Goal: Information Seeking & Learning: Compare options

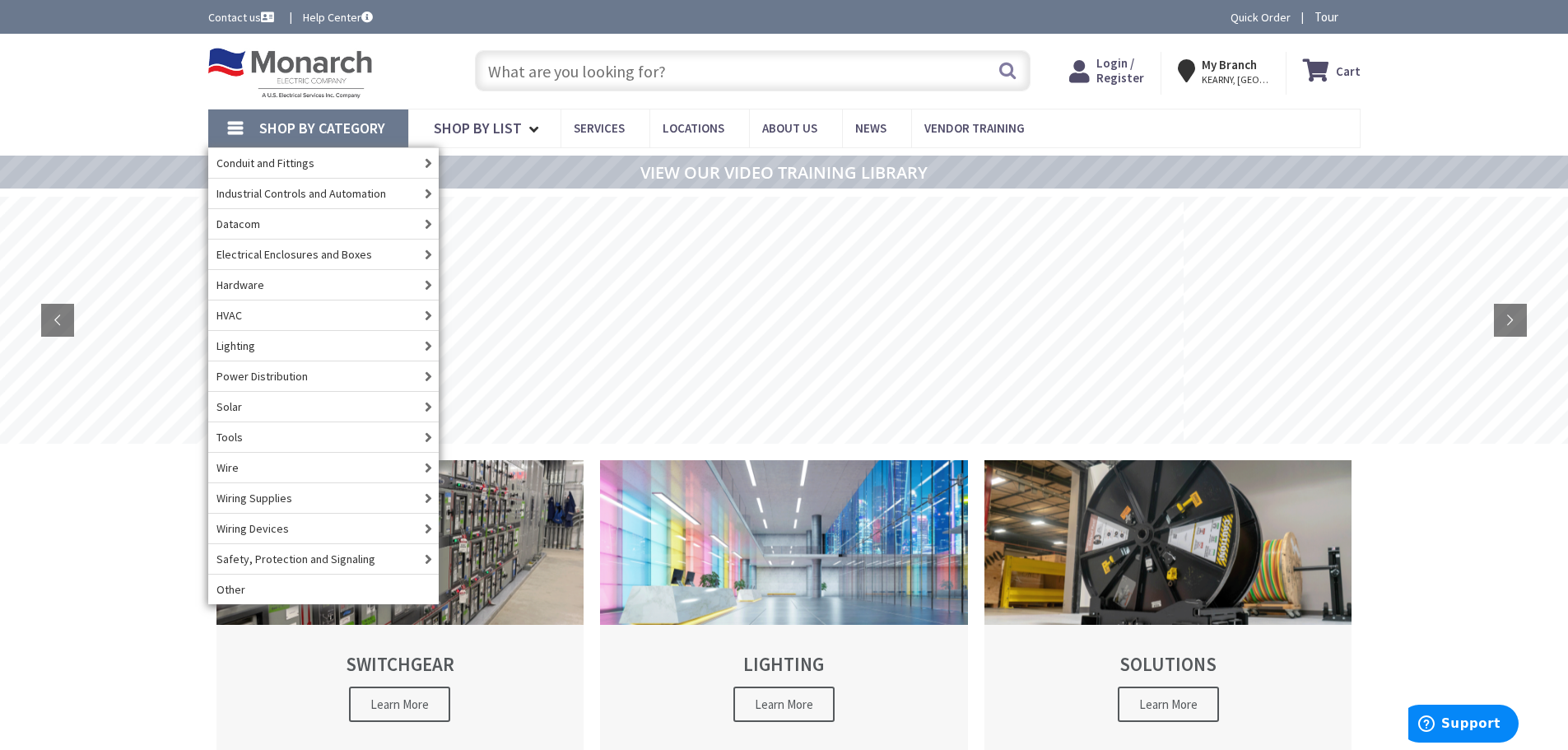
click at [591, 78] on input "text" at bounding box center [753, 71] width 556 height 41
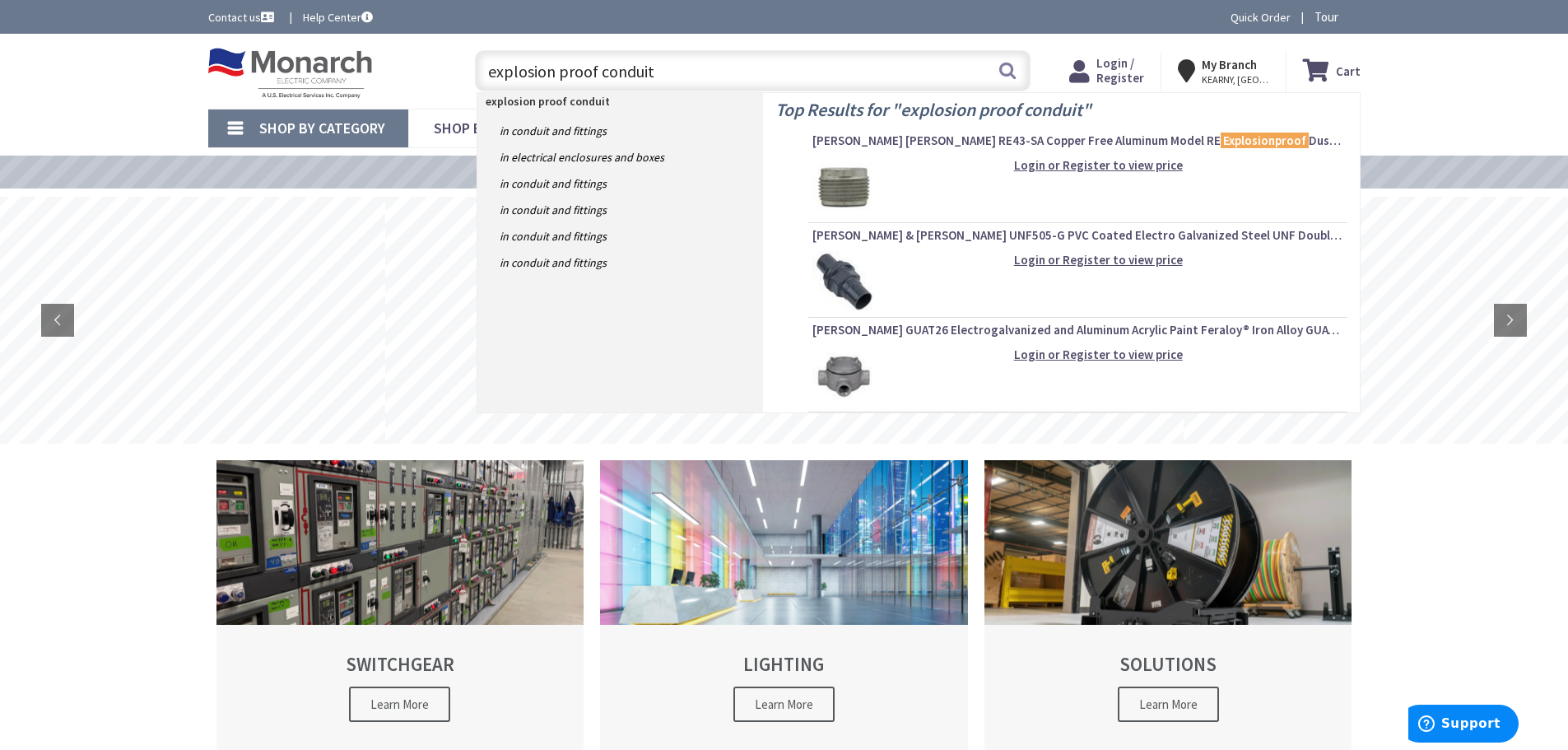
drag, startPoint x: 591, startPoint y: 78, endPoint x: 761, endPoint y: 67, distance: 170.4
click at [761, 67] on input "explosion proof conduit" at bounding box center [753, 71] width 556 height 41
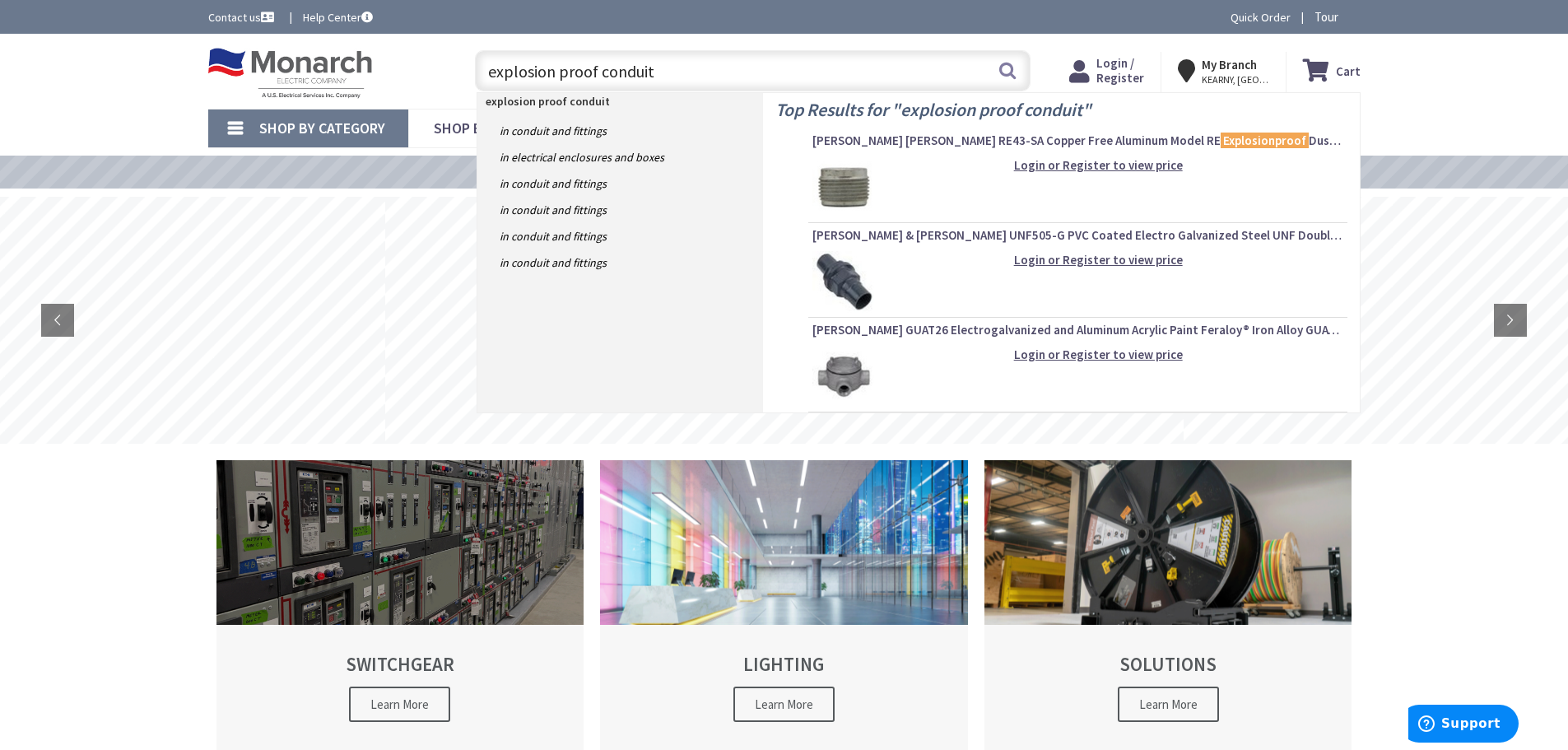
type input "explosion proof conduit"
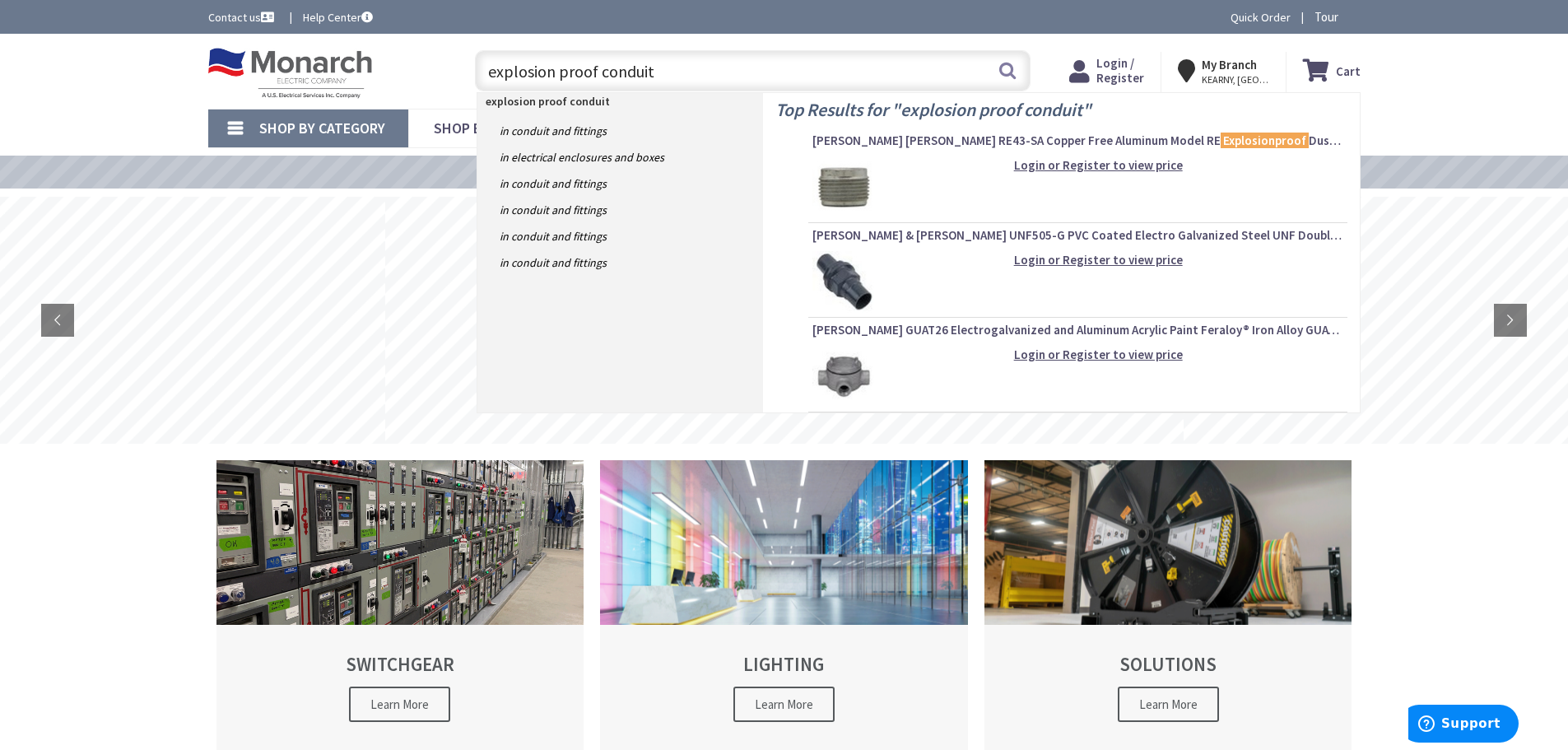
drag, startPoint x: 707, startPoint y: 67, endPoint x: 459, endPoint y: 73, distance: 248.1
click at [464, 73] on div "explosion proof conduit explosion proof conduit Search" at bounding box center [749, 70] width 589 height 53
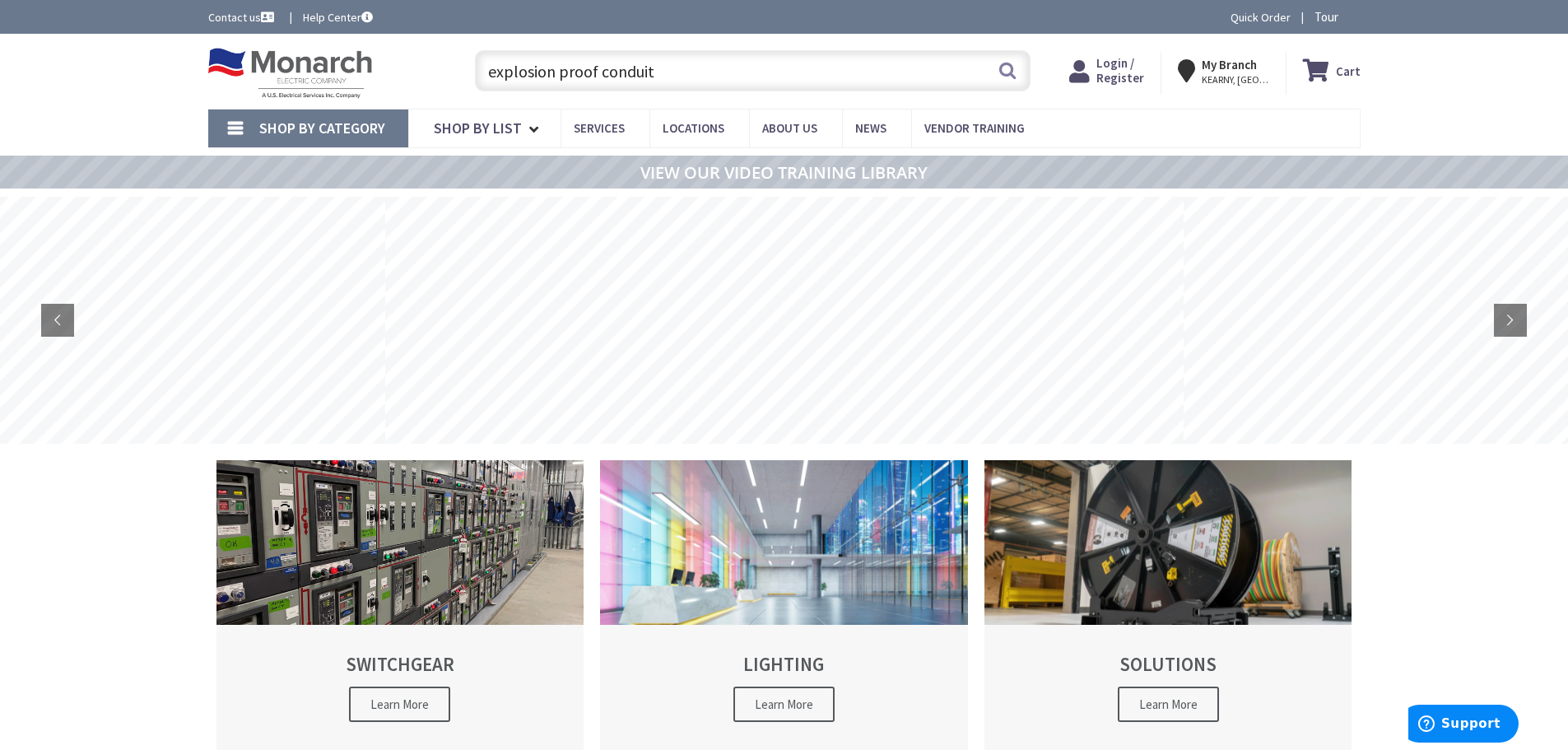
click at [346, 126] on span "Shop By Category" at bounding box center [322, 127] width 126 height 19
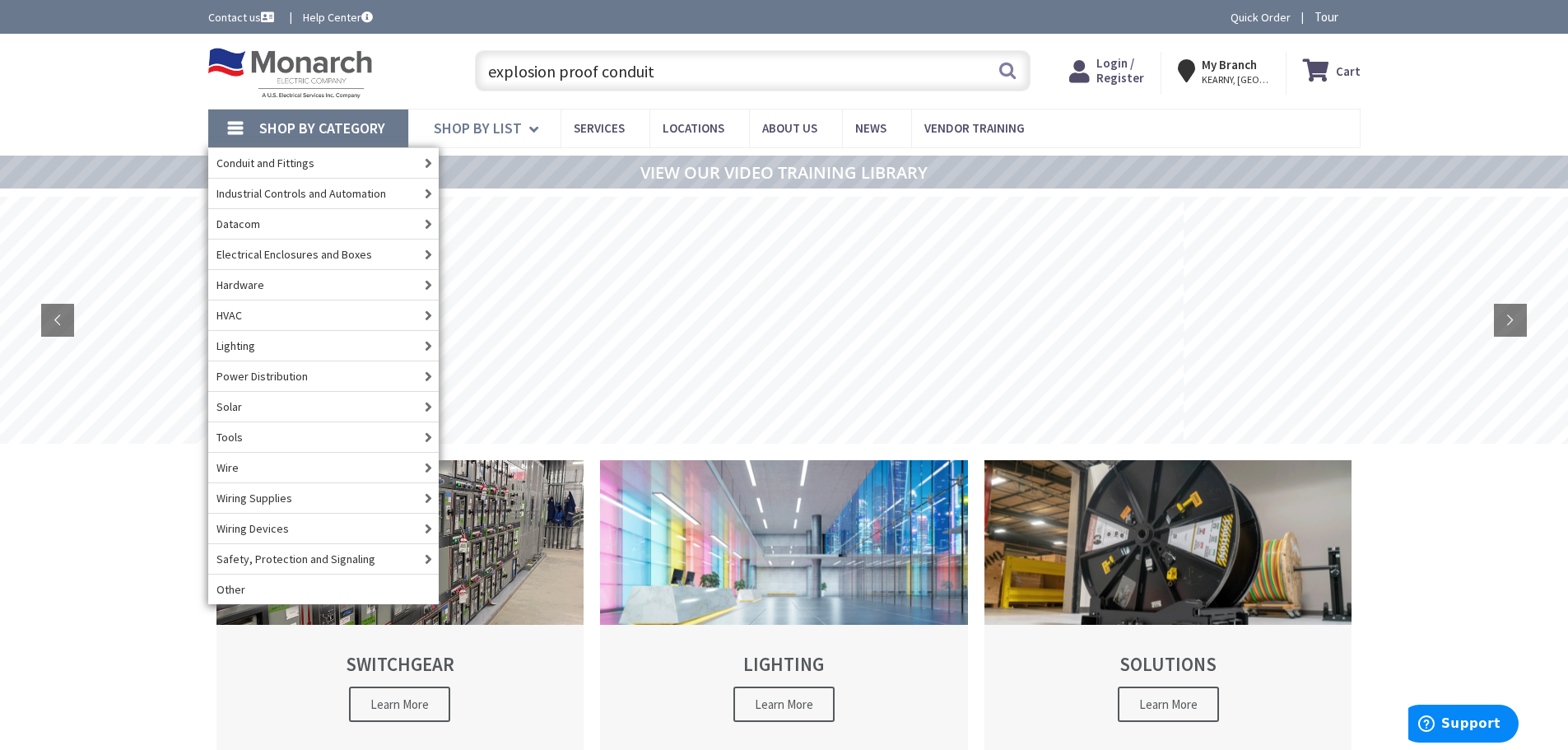
click at [486, 135] on span "Shop By List" at bounding box center [477, 127] width 88 height 19
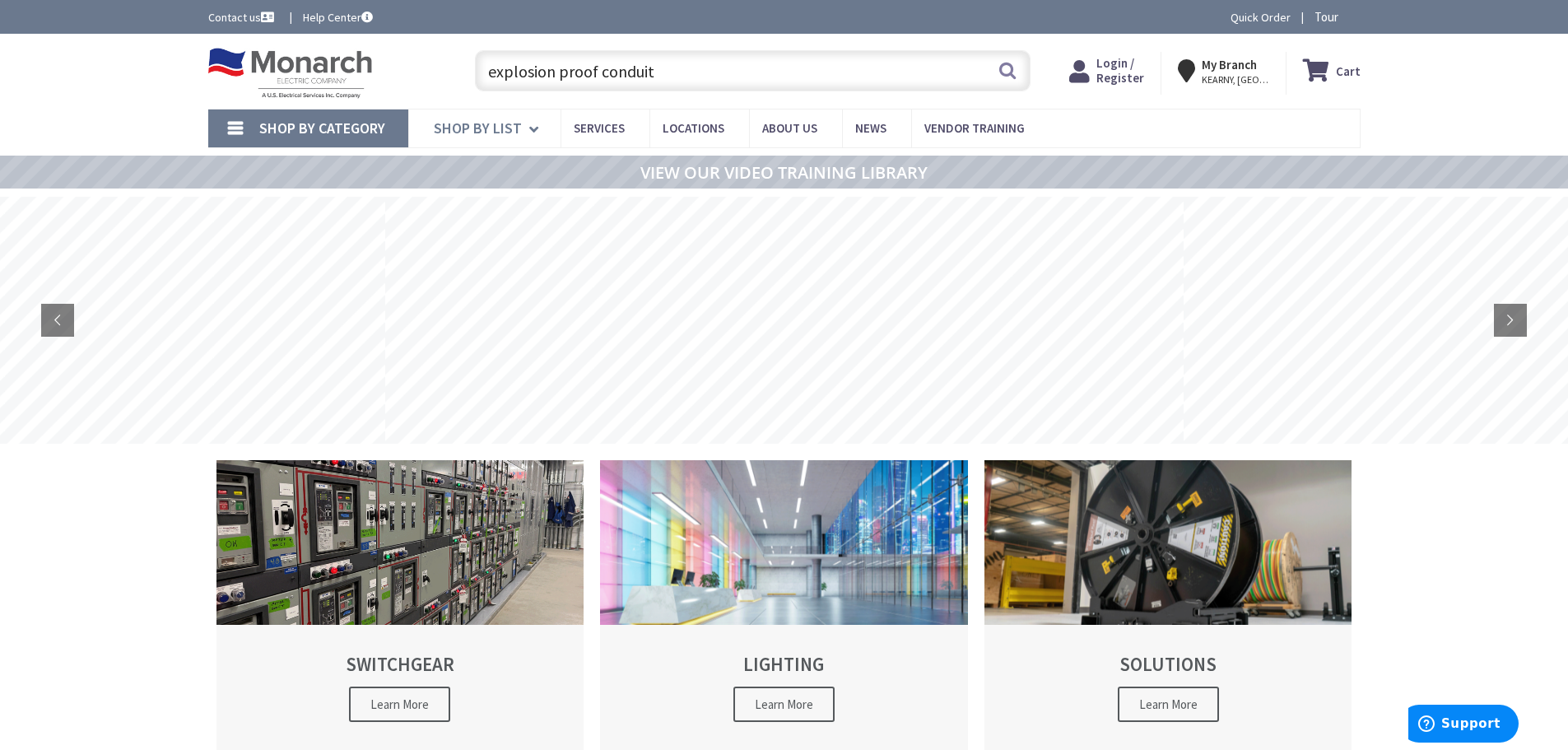
click at [530, 128] on icon at bounding box center [536, 129] width 15 height 36
click at [304, 126] on span "Shop By Category" at bounding box center [322, 127] width 126 height 19
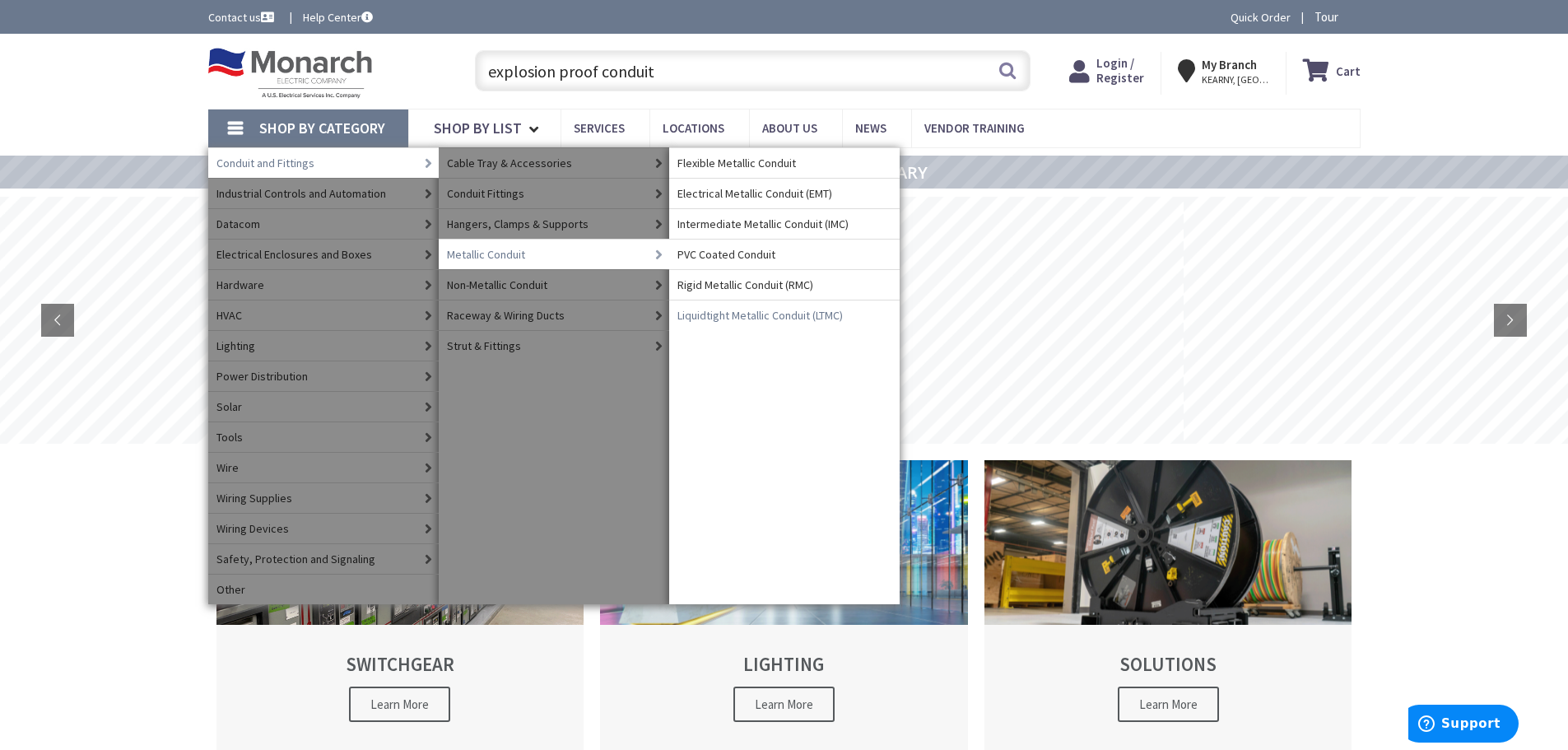
click at [699, 314] on span "Liquidtight Metallic Conduit (LTMC)" at bounding box center [760, 315] width 165 height 17
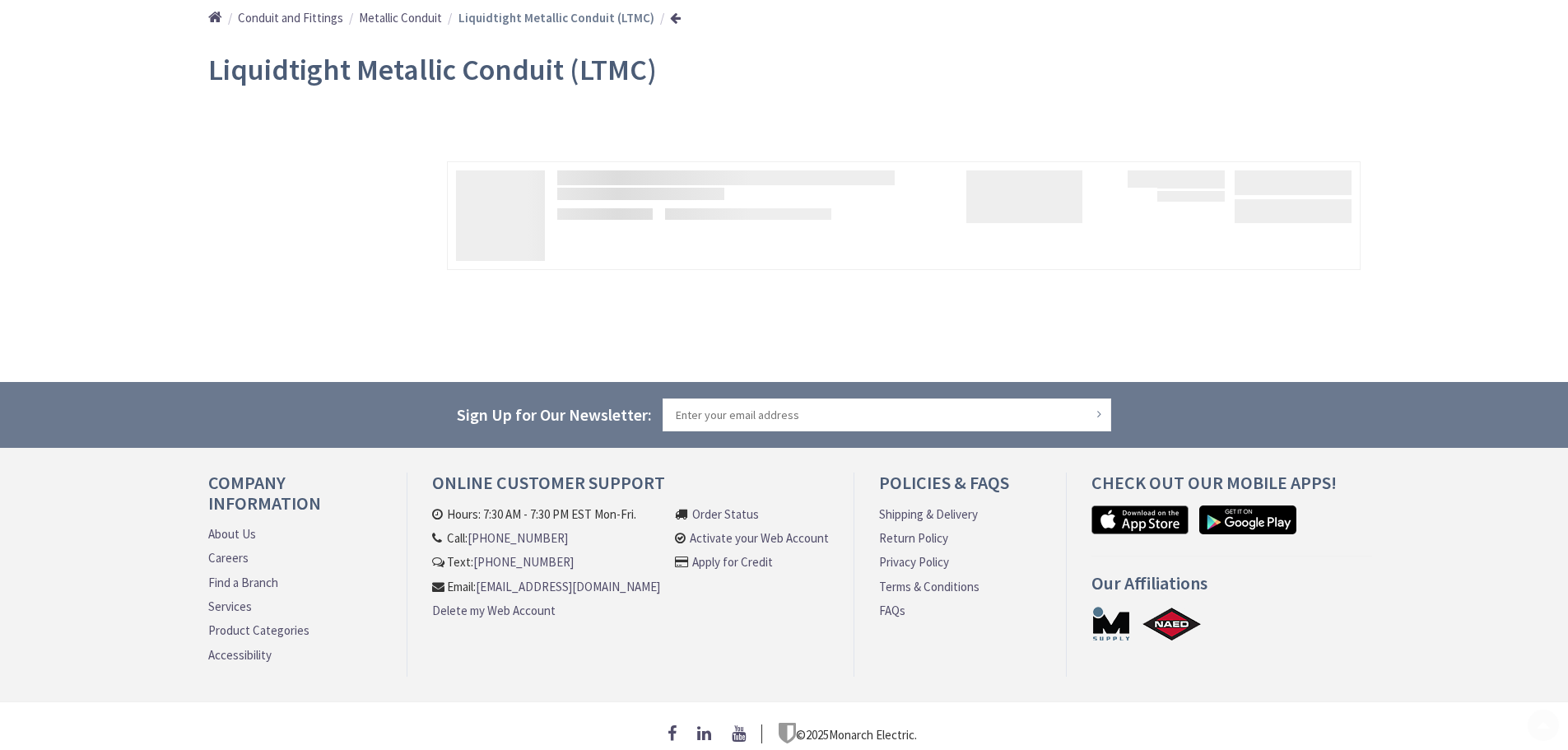
type input "[GEOGRAPHIC_DATA][STREET_ADDRESS][US_STATE]"
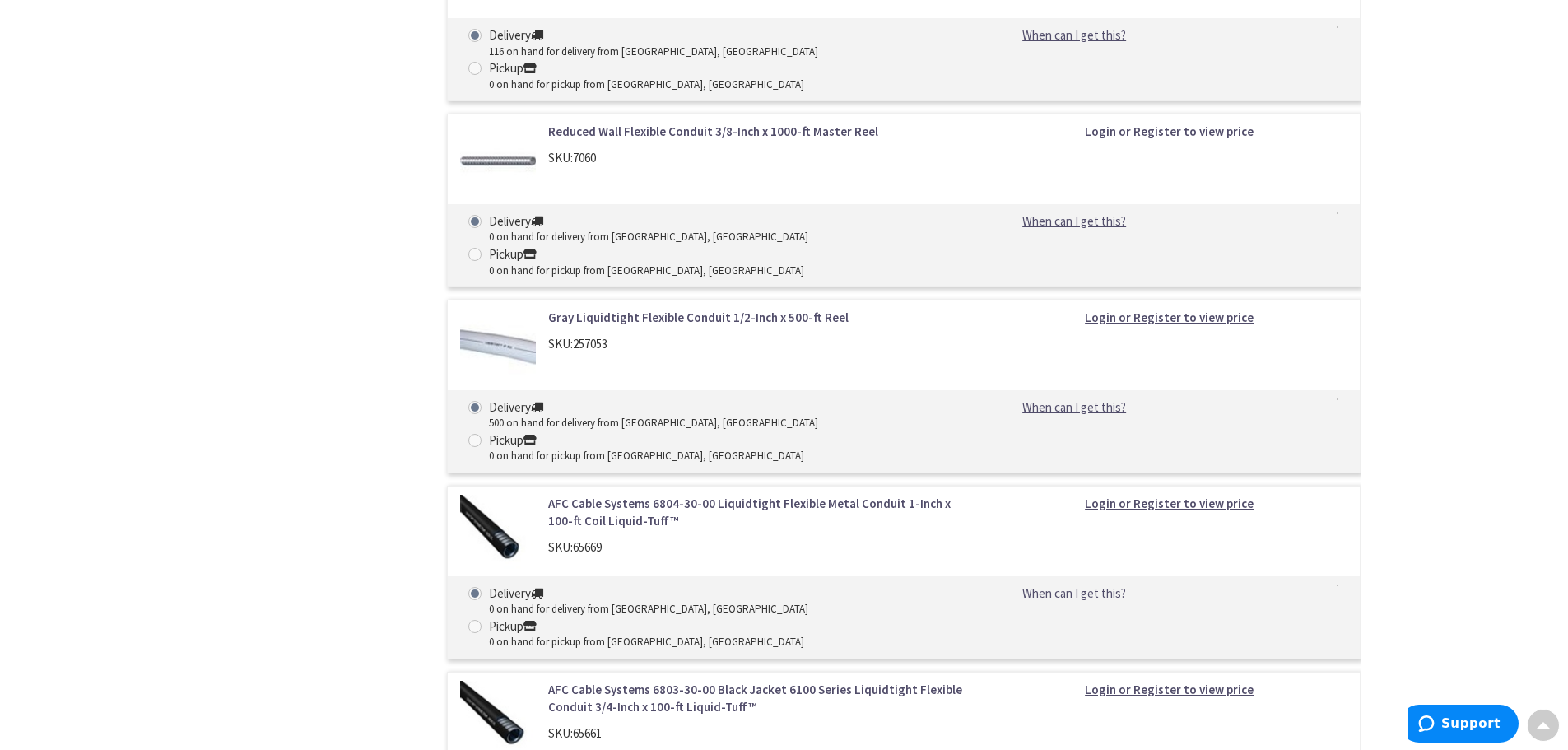
scroll to position [4915, 0]
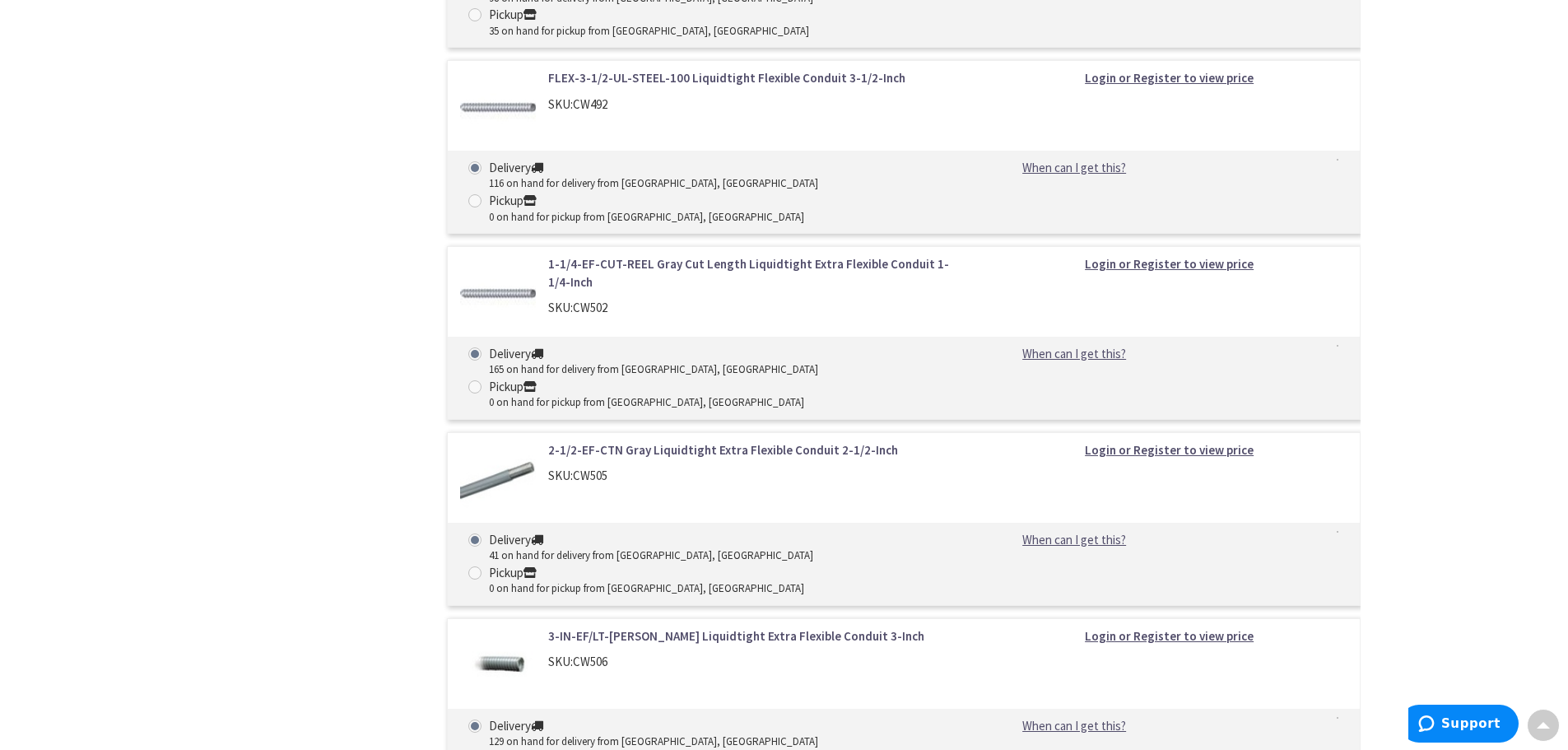
scroll to position [10452, 0]
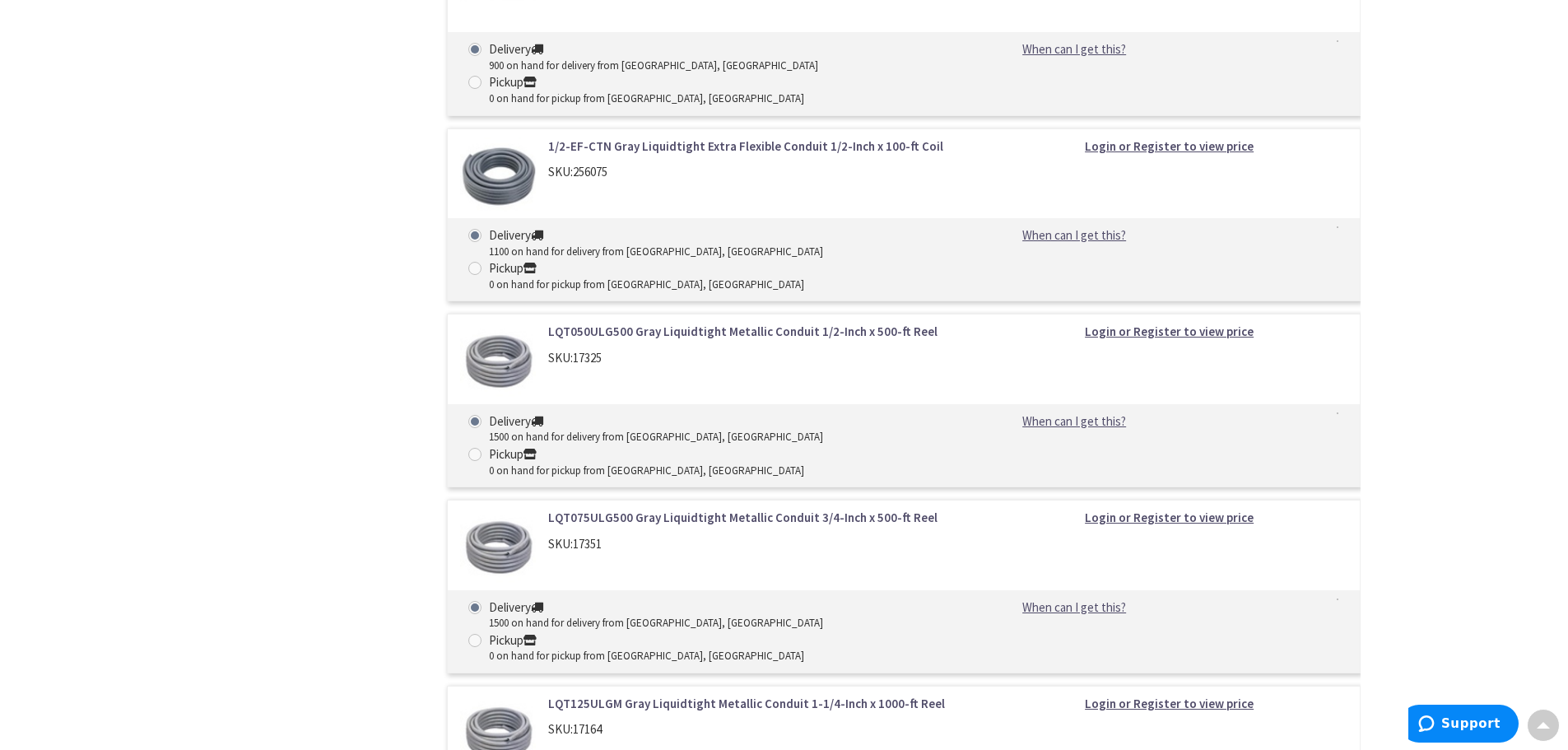
scroll to position [2552, 0]
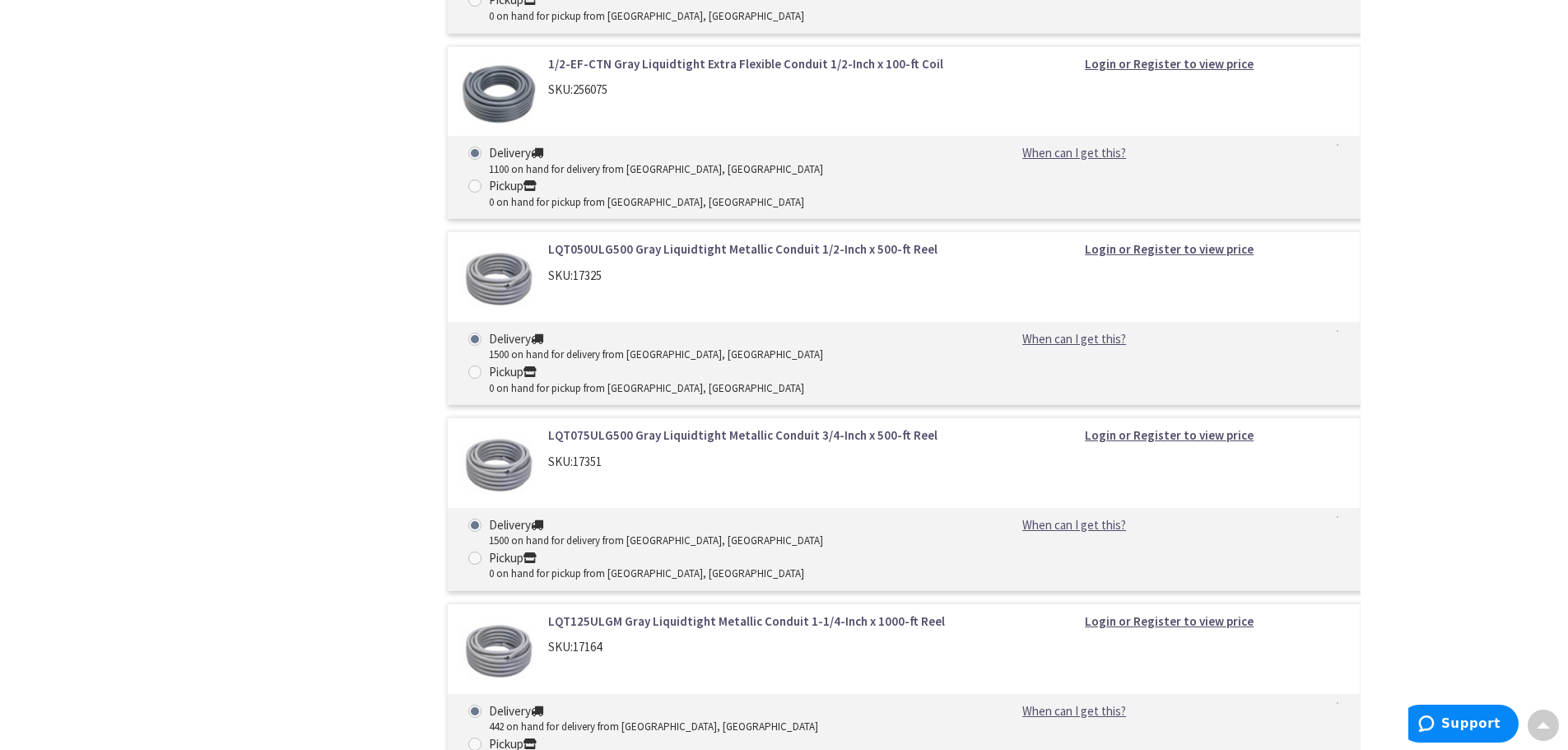
drag, startPoint x: 573, startPoint y: 342, endPoint x: 621, endPoint y: 333, distance: 48.8
copy div "246108"
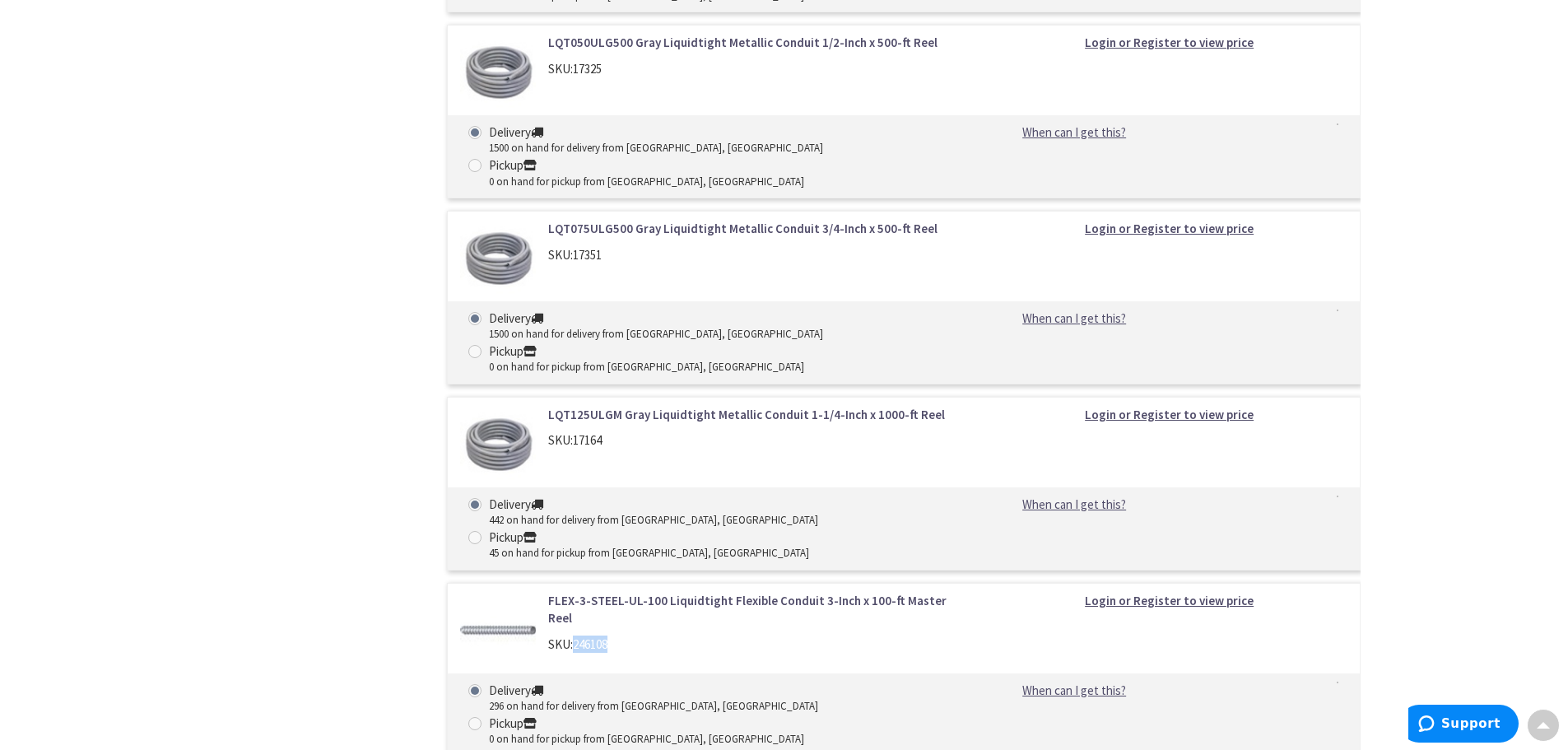
scroll to position [2798, 0]
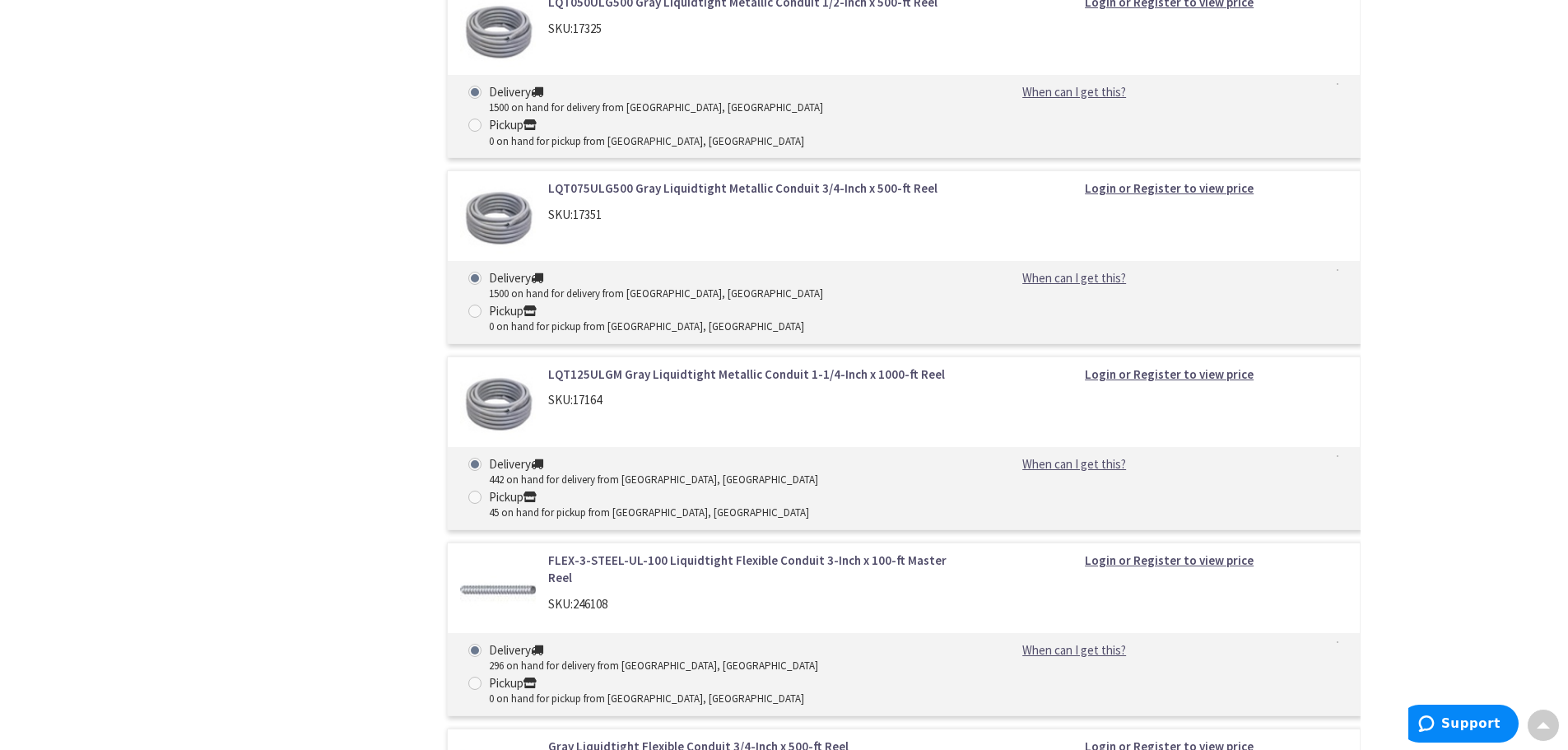
drag, startPoint x: 573, startPoint y: 399, endPoint x: 611, endPoint y: 393, distance: 38.5
copy div "815730"
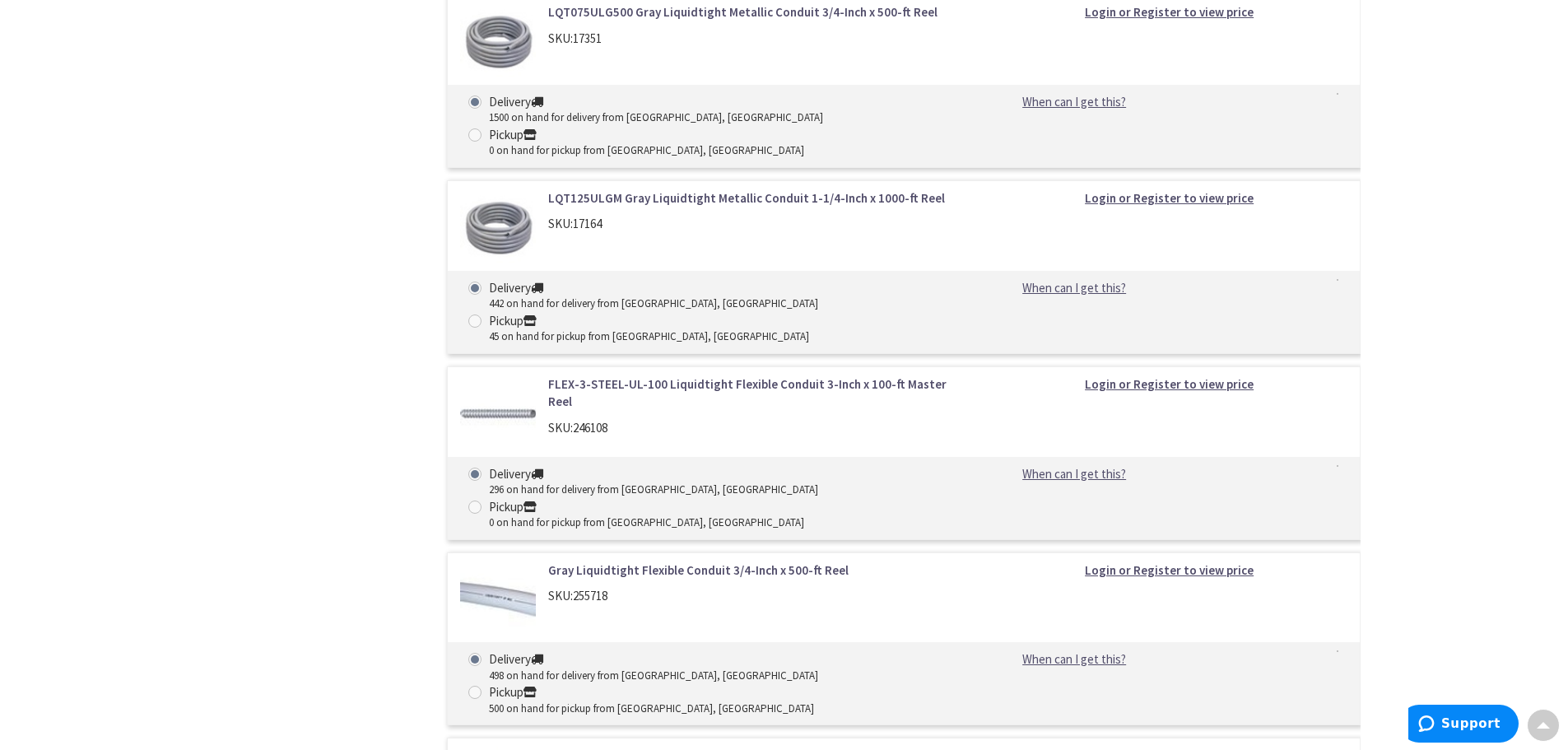
scroll to position [3128, 0]
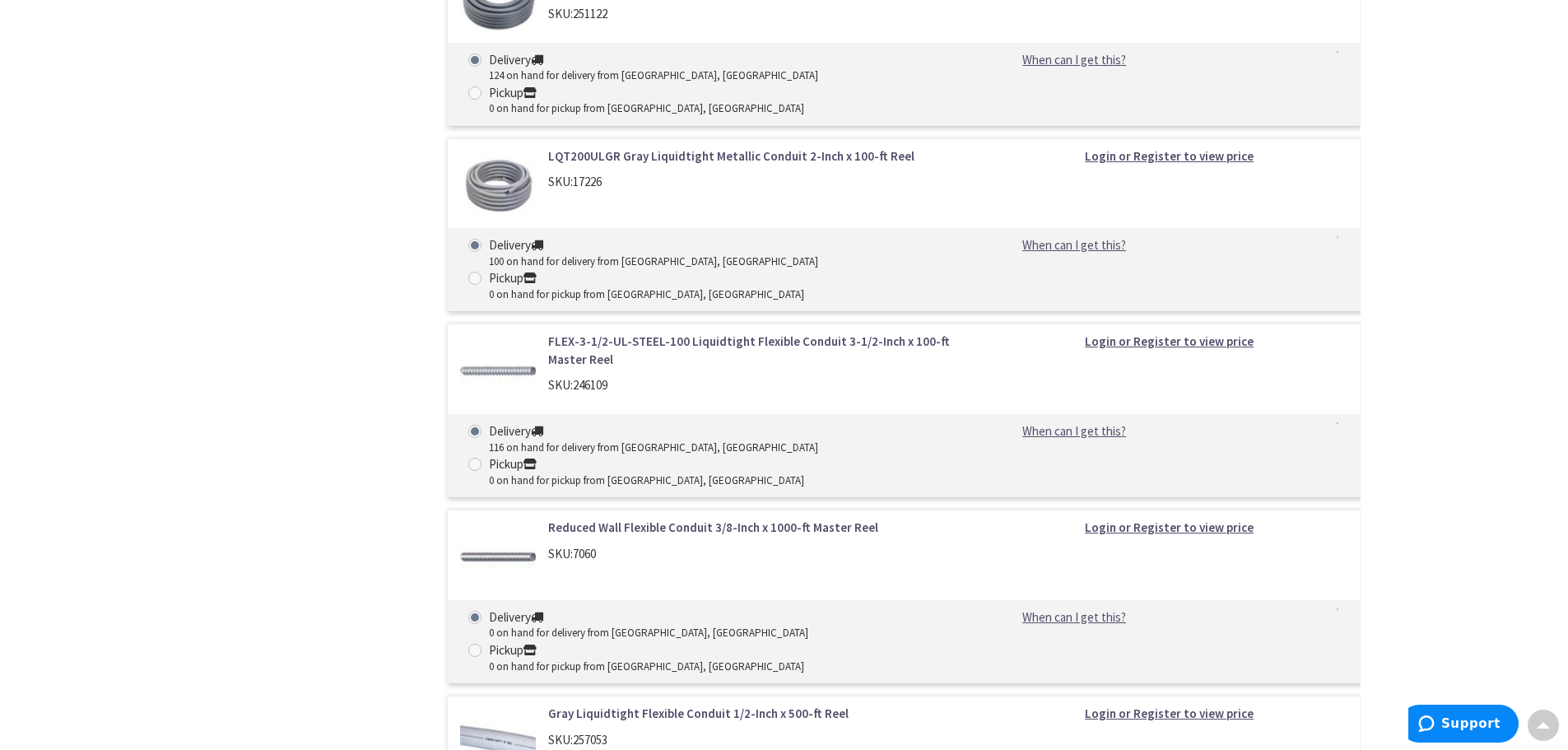
scroll to position [4528, 0]
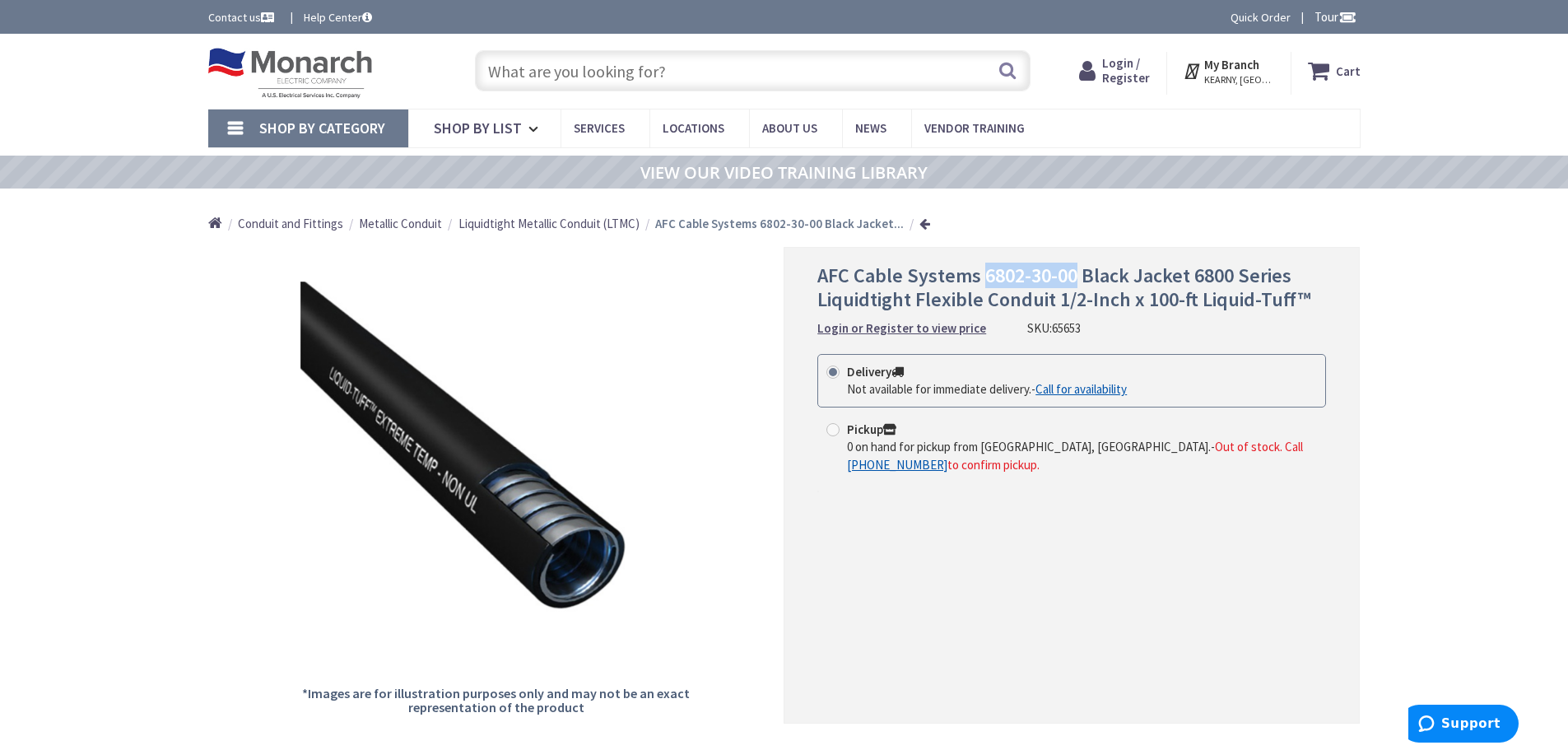
drag, startPoint x: 982, startPoint y: 269, endPoint x: 1069, endPoint y: 280, distance: 87.7
click at [1069, 280] on span "AFC Cable Systems 6802-30-00 Black Jacket 6800 Series Liquidtight Flexible Cond…" at bounding box center [1064, 287] width 494 height 49
copy span "6802-30-00"
